Goal: Information Seeking & Learning: Learn about a topic

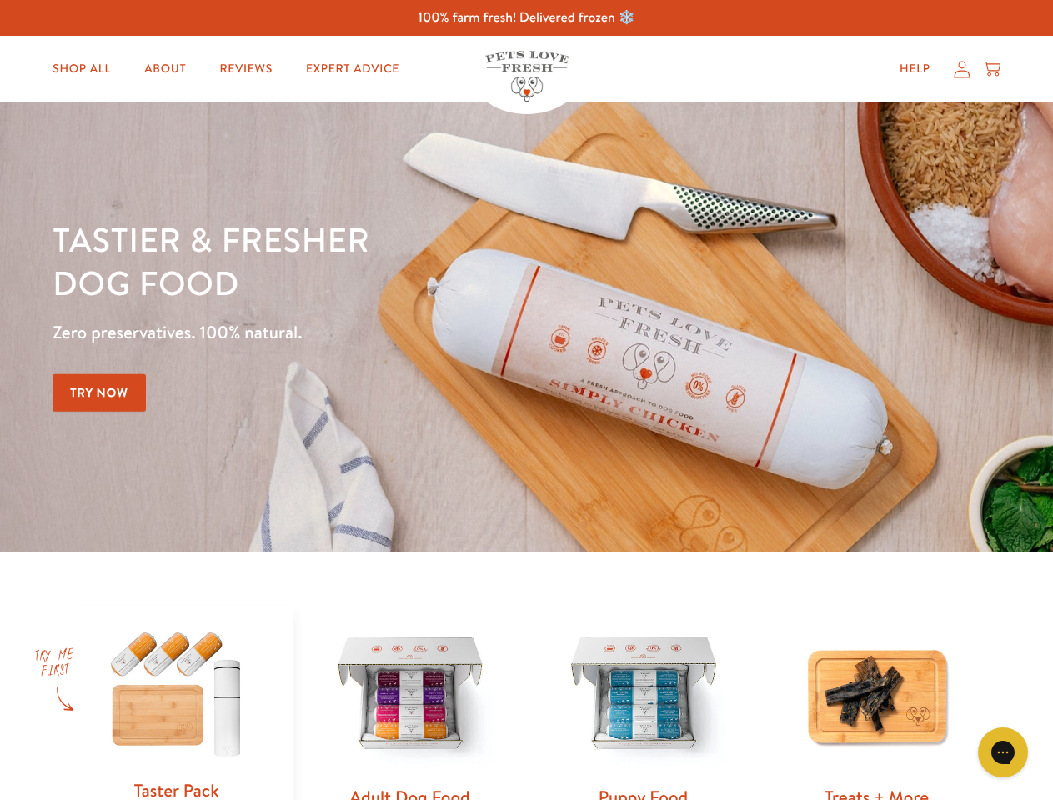
click at [526, 400] on div "Tastier & fresher dog food Zero preservatives. 100% natural. Try Now" at bounding box center [369, 328] width 632 height 220
click at [1003, 753] on icon "Gorgias live chat" at bounding box center [1002, 752] width 16 height 16
